Goal: Check status

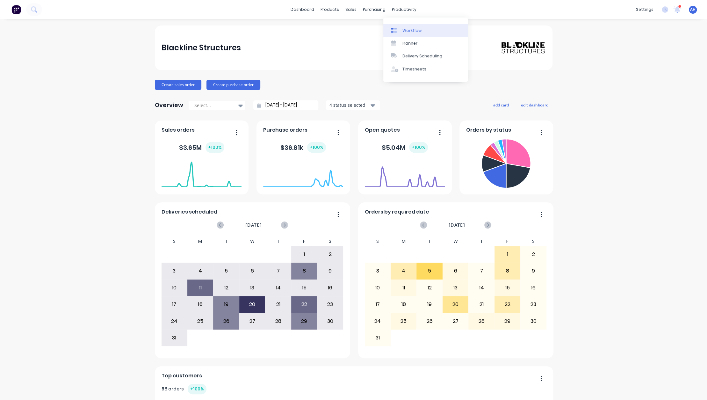
drag, startPoint x: 407, startPoint y: 30, endPoint x: 403, endPoint y: 27, distance: 5.5
click at [403, 27] on link "Workflow" at bounding box center [425, 30] width 84 height 13
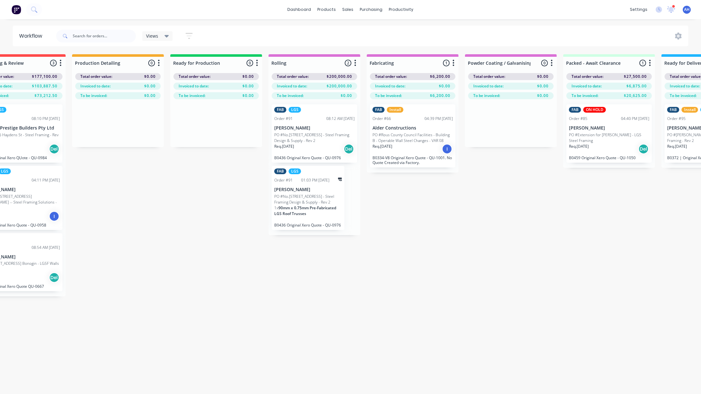
scroll to position [0, 350]
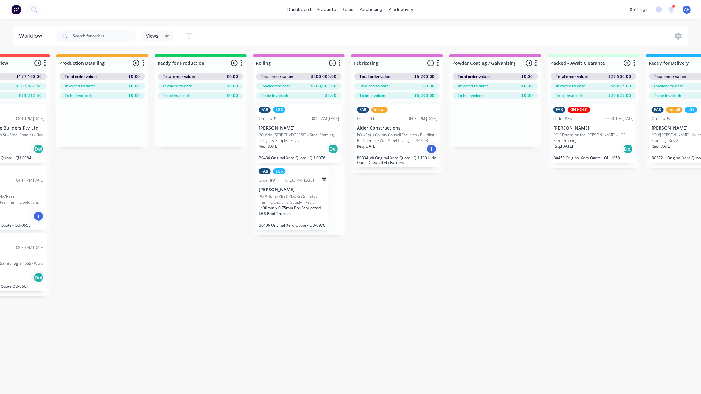
click at [293, 211] on span "90mm x 0.75mm Pre-Fabricated LGS Roof Trusses" at bounding box center [290, 210] width 62 height 11
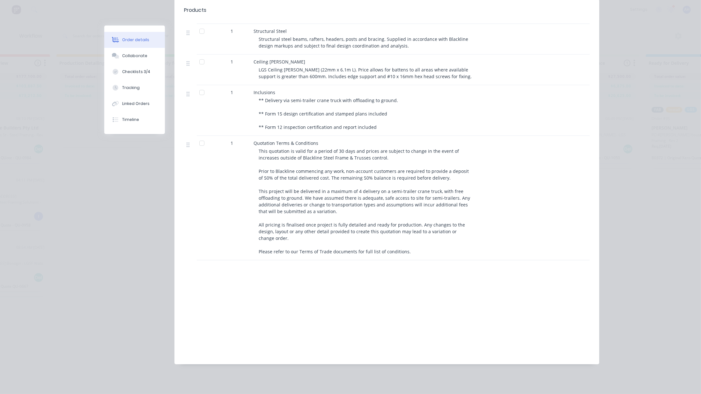
scroll to position [0, 0]
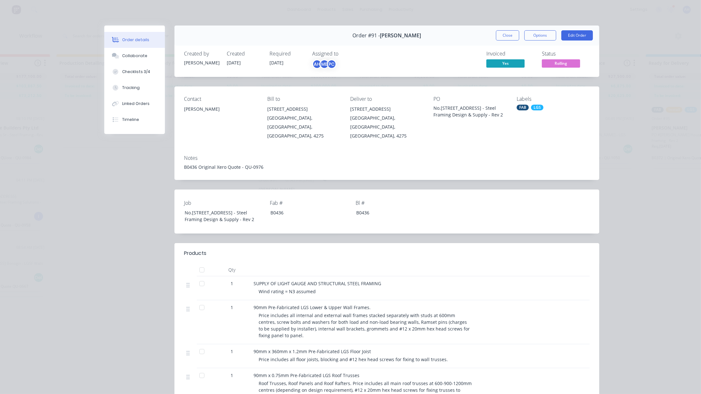
click at [58, 190] on div "Order details Collaborate Checklists 3/4 Tracking Linked Orders Timeline Order …" at bounding box center [350, 197] width 701 height 394
click at [503, 33] on button "Close" at bounding box center [507, 35] width 23 height 10
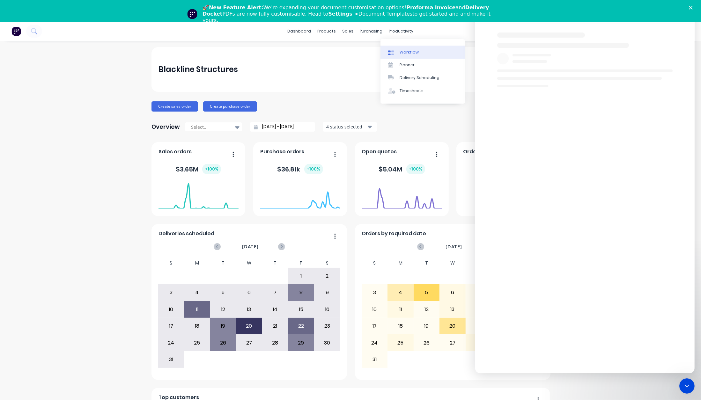
click at [398, 51] on link "Workflow" at bounding box center [422, 52] width 84 height 13
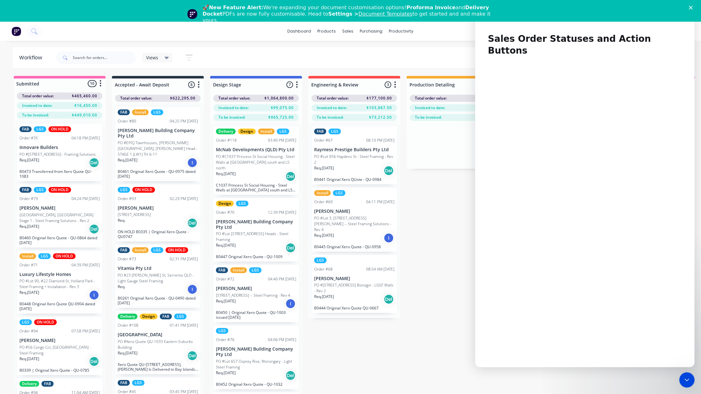
click at [143, 229] on p "ON HOLD B0335 | Original Xero Quote - QU0747" at bounding box center [158, 234] width 80 height 10
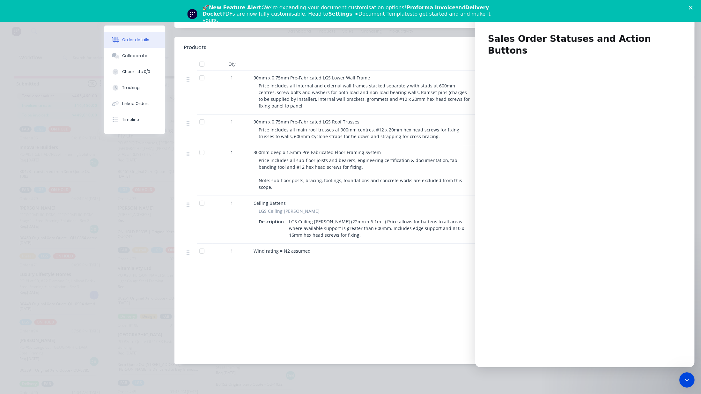
scroll to position [4, 0]
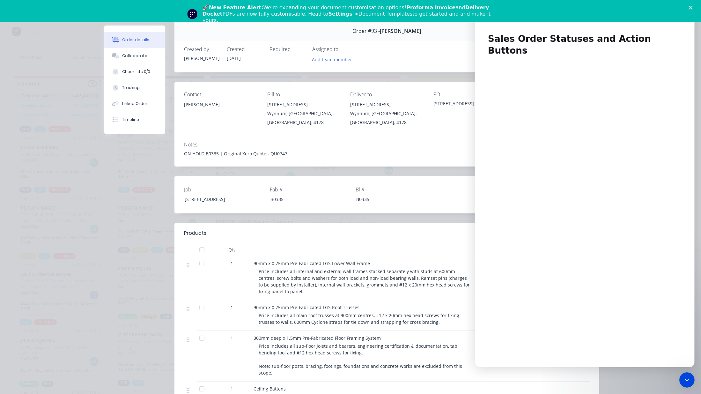
click at [696, 4] on div "🚀 New Feature Alert: We're expanding your document customisation options! Profo…" at bounding box center [350, 14] width 701 height 23
click at [696, 5] on div "🚀 New Feature Alert: We're expanding your document customisation options! Profo…" at bounding box center [350, 14] width 701 height 23
click at [692, 8] on polygon "Close" at bounding box center [691, 8] width 4 height 4
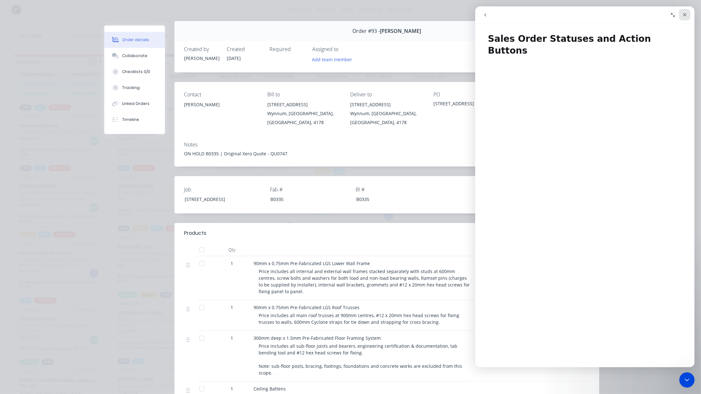
click at [683, 16] on icon "Close" at bounding box center [684, 14] width 5 height 5
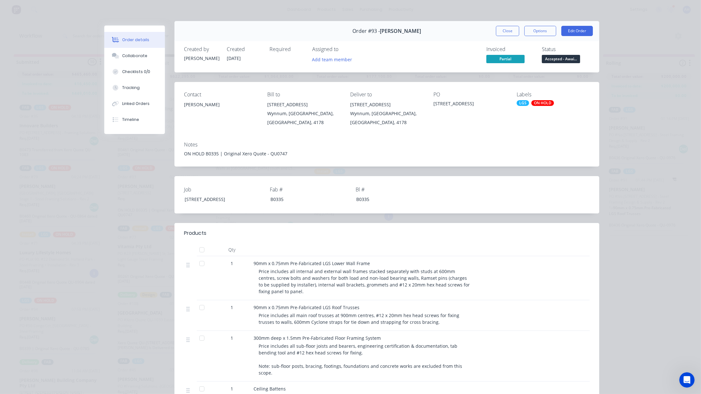
scroll to position [191, 0]
